Goal: Consume media (video, audio)

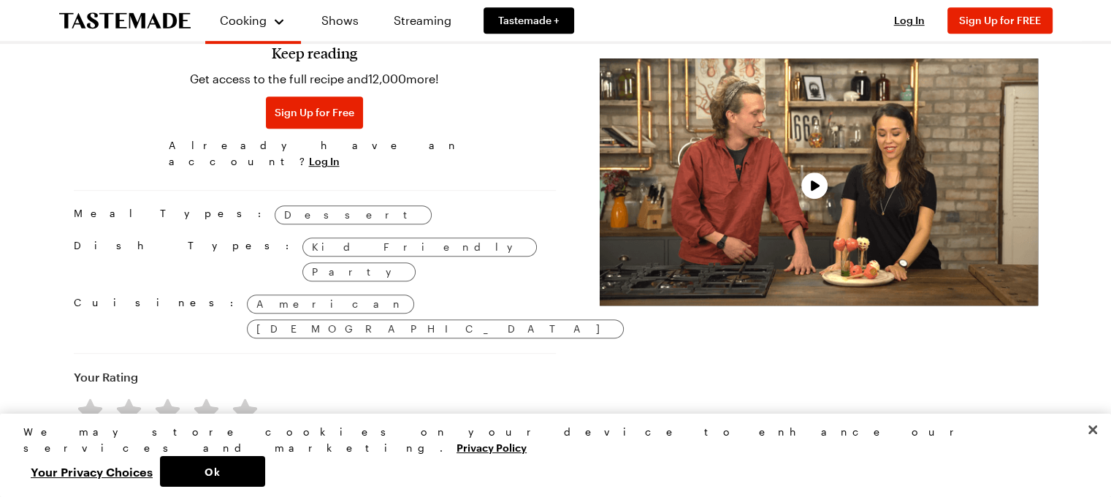
scroll to position [804, 0]
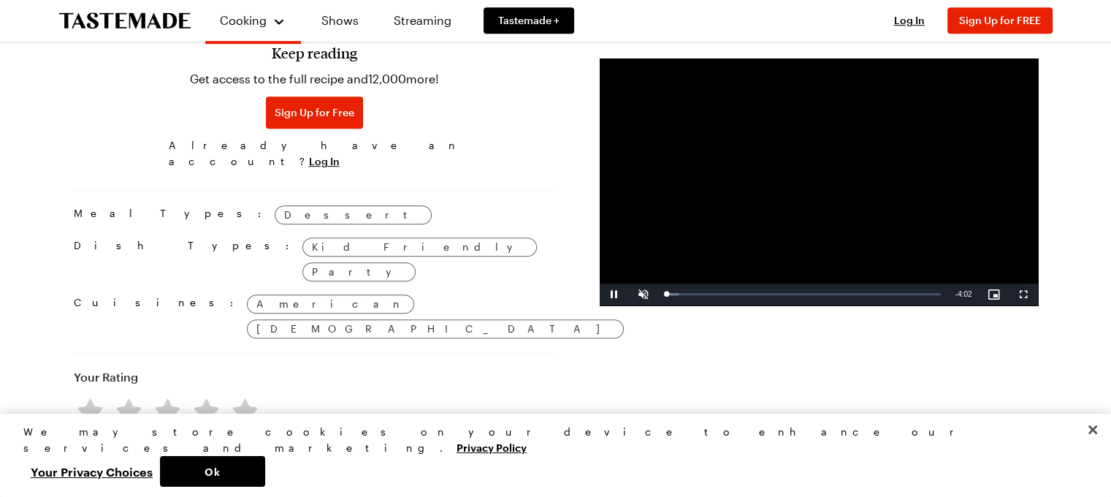
click at [828, 169] on video "Video Player" at bounding box center [819, 181] width 438 height 247
click at [826, 179] on video "Video Player" at bounding box center [819, 181] width 438 height 247
click at [647, 294] on span "Video Player" at bounding box center [643, 294] width 29 height 0
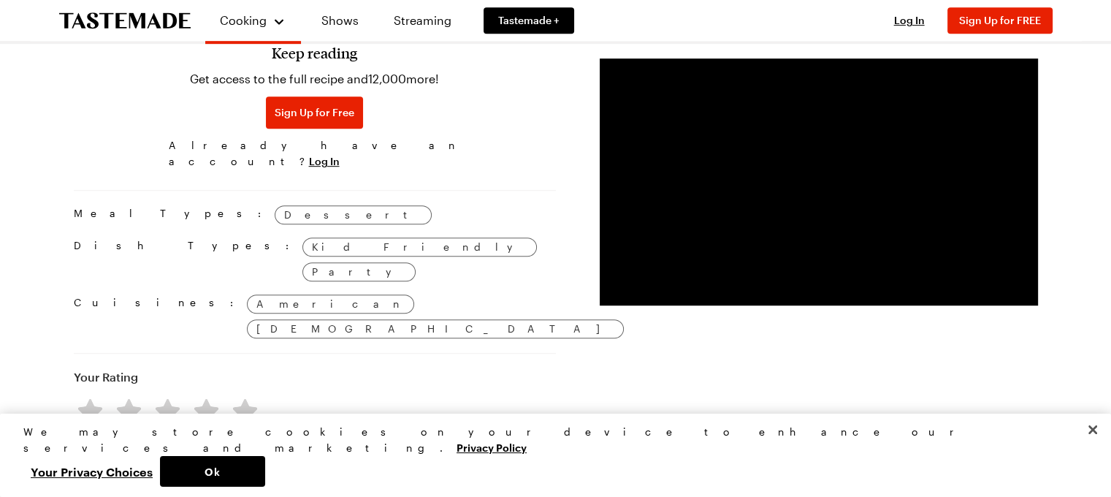
click at [758, 367] on div "Prep Time: 1 hr Servings: 4 Scale Easy Units: Imperial Imperial Metric Metric N…" at bounding box center [556, 43] width 964 height 1197
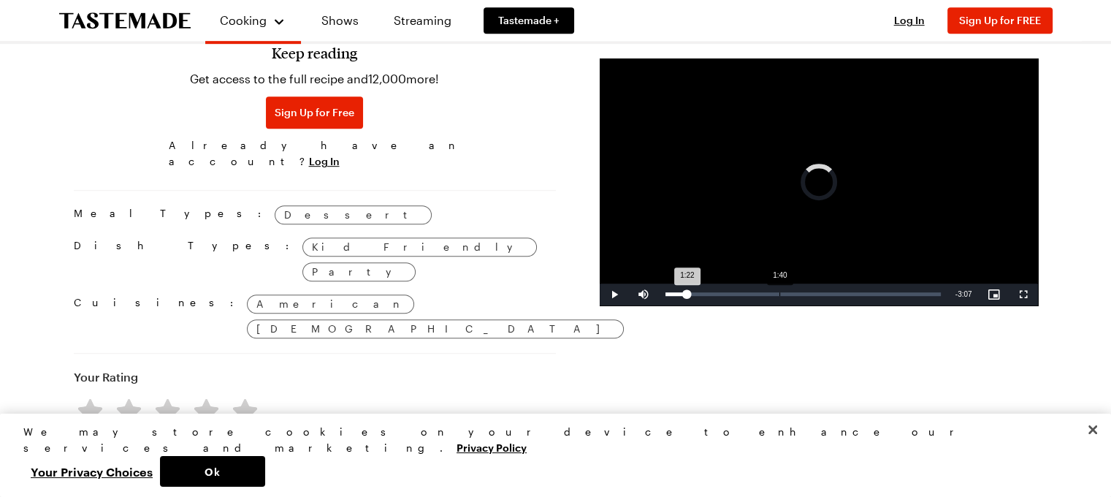
drag, startPoint x: 685, startPoint y: 291, endPoint x: 779, endPoint y: 297, distance: 93.7
click at [779, 297] on div "Loaded : 0.00% 1:40 1:22" at bounding box center [803, 294] width 290 height 22
drag, startPoint x: 792, startPoint y: 294, endPoint x: 736, endPoint y: 303, distance: 56.2
click at [735, 302] on div "Loaded : 27.16% 1:01 1:01" at bounding box center [803, 294] width 290 height 22
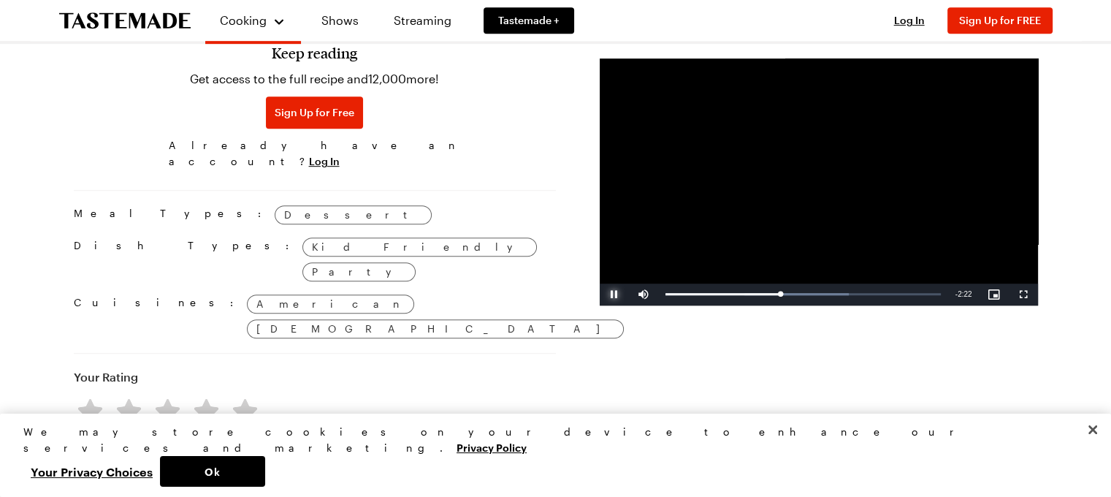
click at [612, 294] on span "Video Player" at bounding box center [614, 294] width 29 height 0
click at [618, 294] on span "Video Player" at bounding box center [614, 294] width 29 height 0
drag, startPoint x: 789, startPoint y: 295, endPoint x: 774, endPoint y: 301, distance: 16.4
click at [771, 300] on div "Loaded : 69.89% 1:33 1:33" at bounding box center [803, 294] width 290 height 22
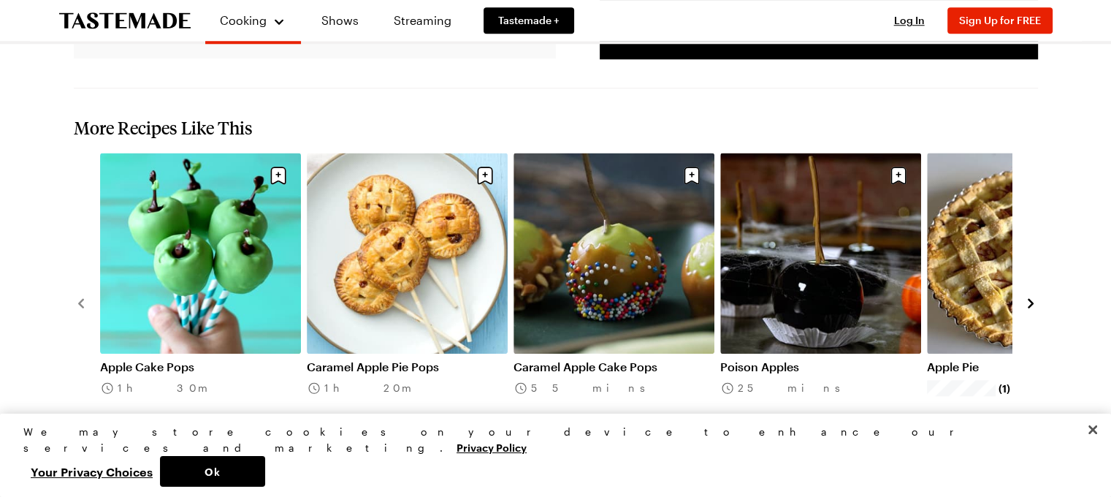
scroll to position [1388, 0]
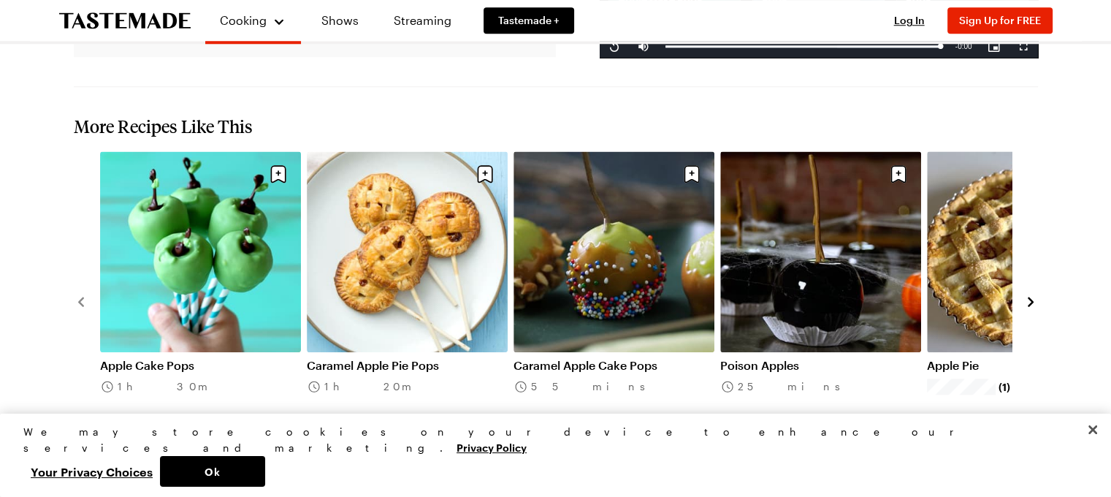
click at [821, 358] on link "Poison Apples" at bounding box center [820, 365] width 201 height 15
